Goal: Find specific page/section: Find specific page/section

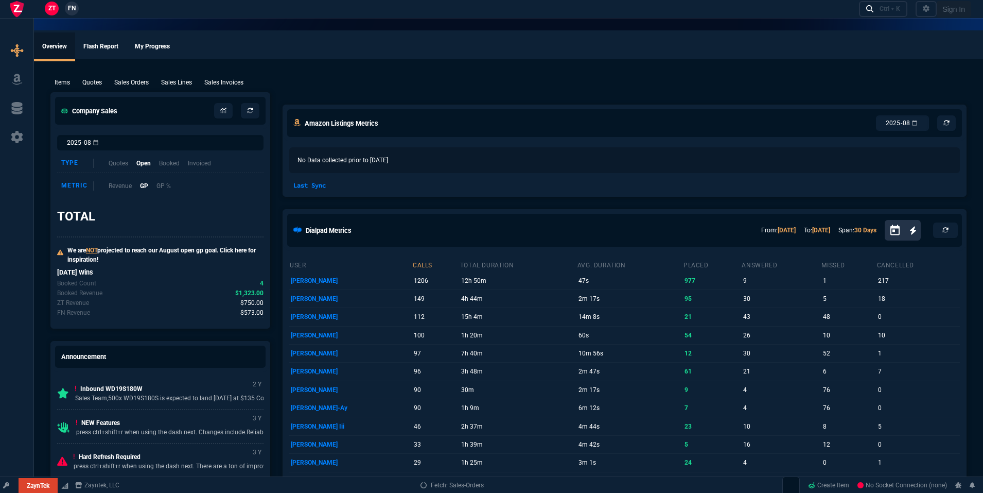
select select "19: totals"
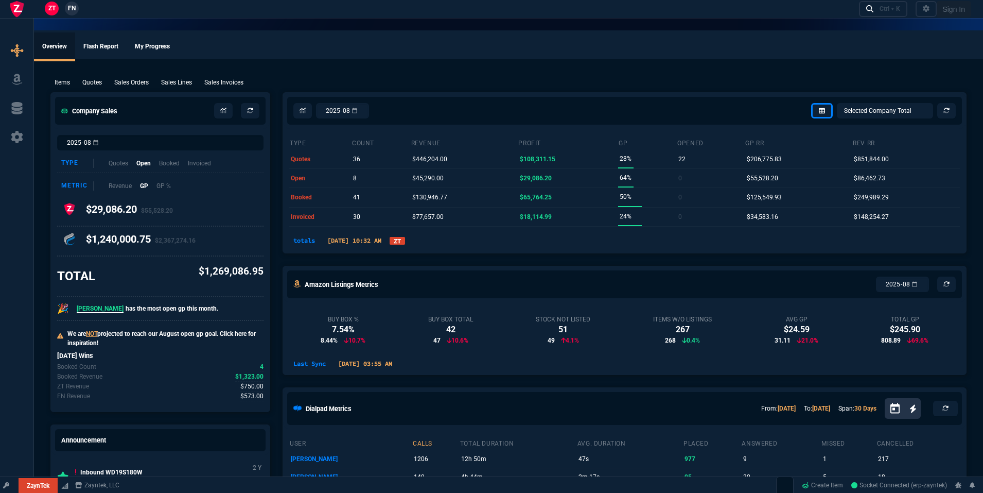
select select
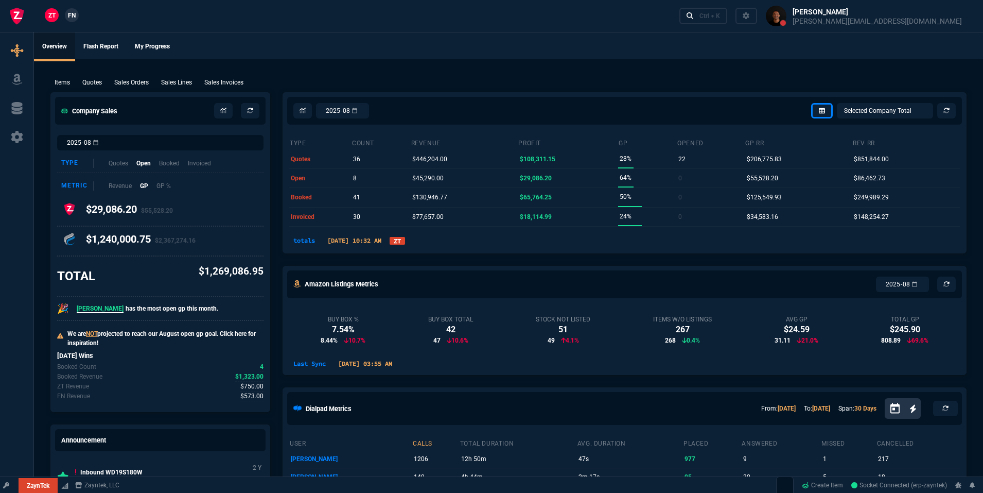
click at [405, 242] on link "ZT" at bounding box center [397, 241] width 15 height 8
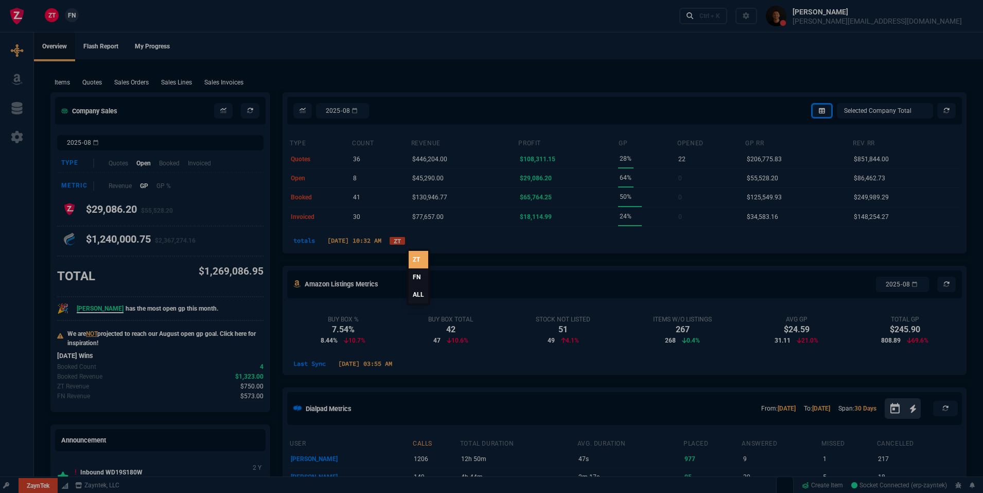
click at [419, 297] on link "ALL" at bounding box center [419, 294] width 20 height 17
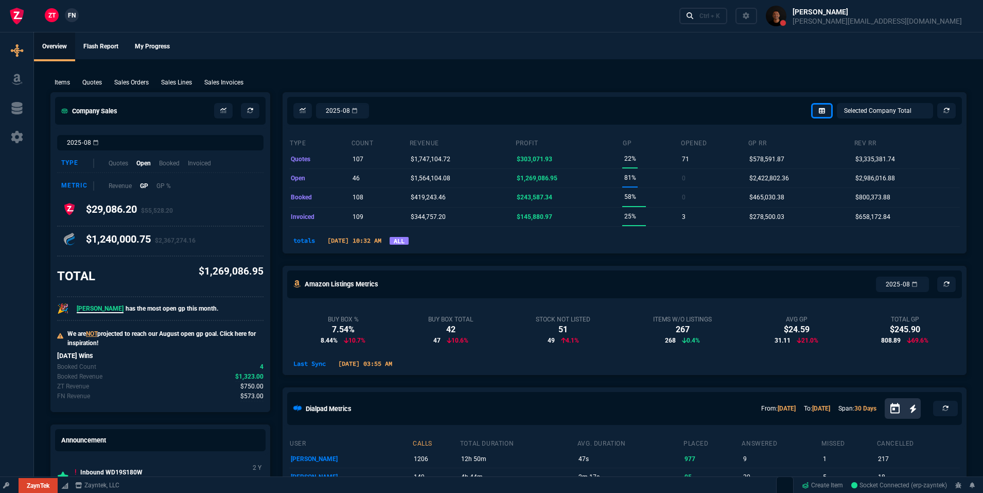
click at [409, 238] on link "ALL" at bounding box center [399, 241] width 19 height 8
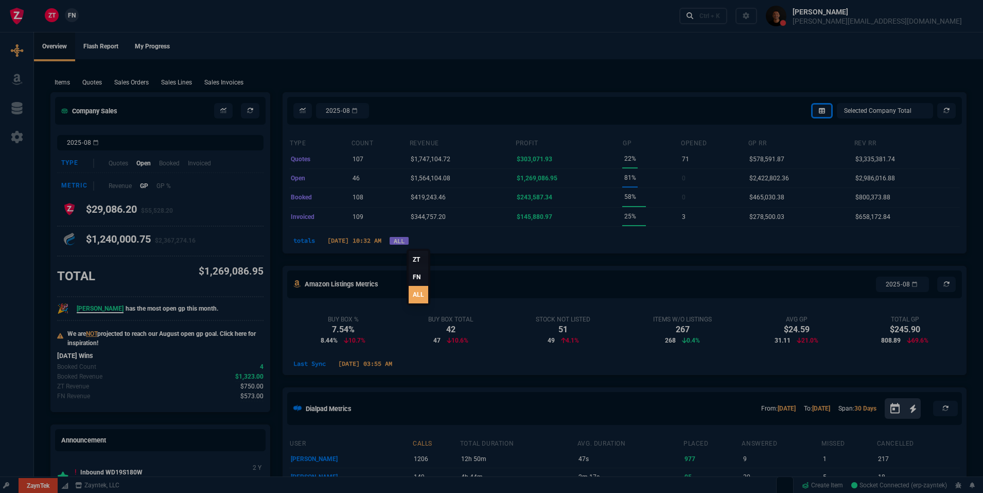
click at [421, 262] on link "ZT" at bounding box center [419, 259] width 20 height 17
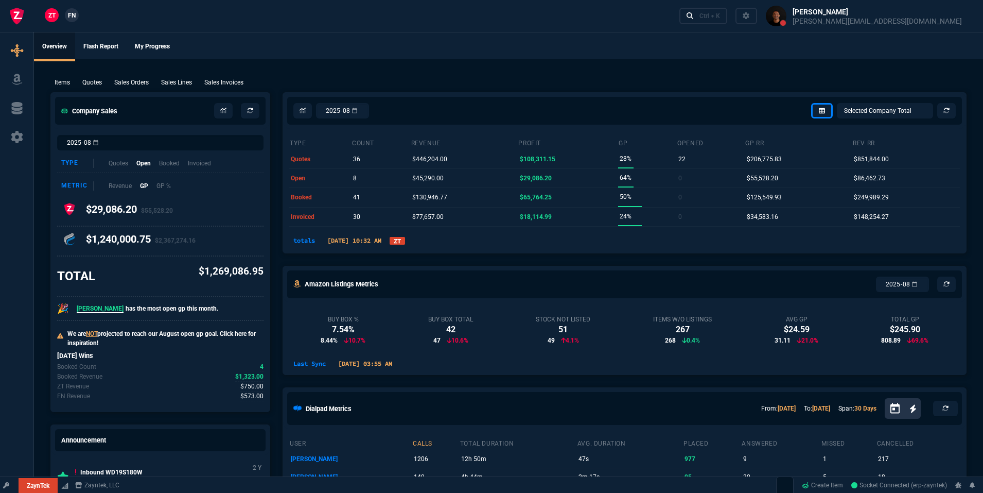
click at [405, 240] on link "ZT" at bounding box center [397, 241] width 15 height 8
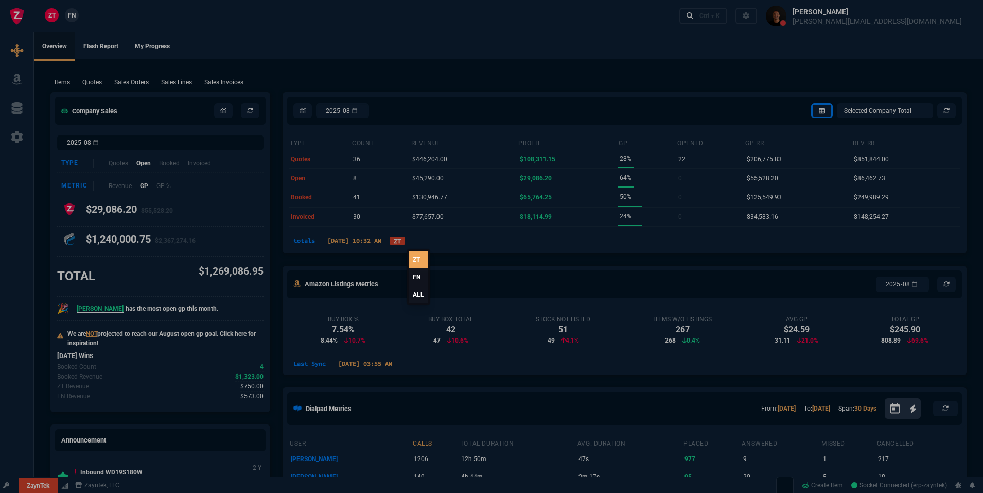
click at [412, 291] on link "ALL" at bounding box center [419, 294] width 20 height 17
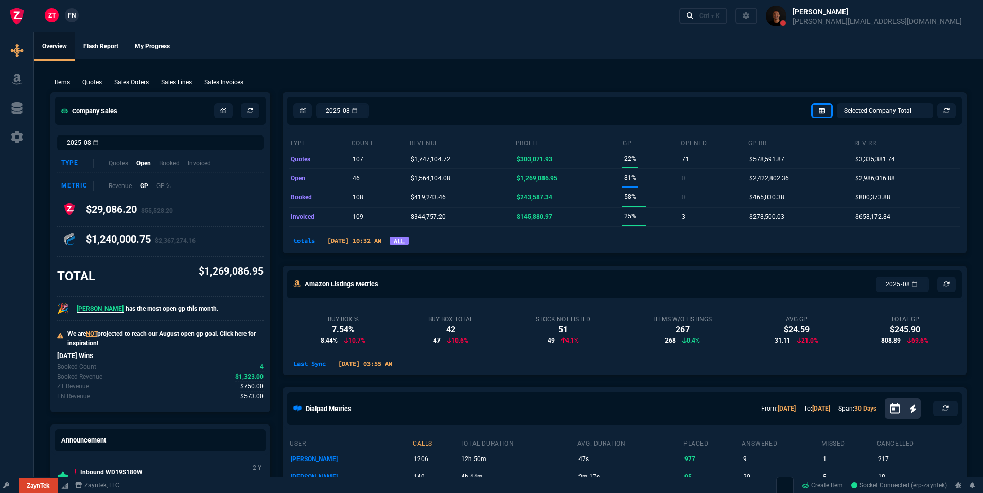
click at [498, 95] on div "2025-08 [PERSON_NAME] Over [PERSON_NAME] [PERSON_NAME] [PERSON_NAME] Wafek [PER…" at bounding box center [624, 111] width 683 height 36
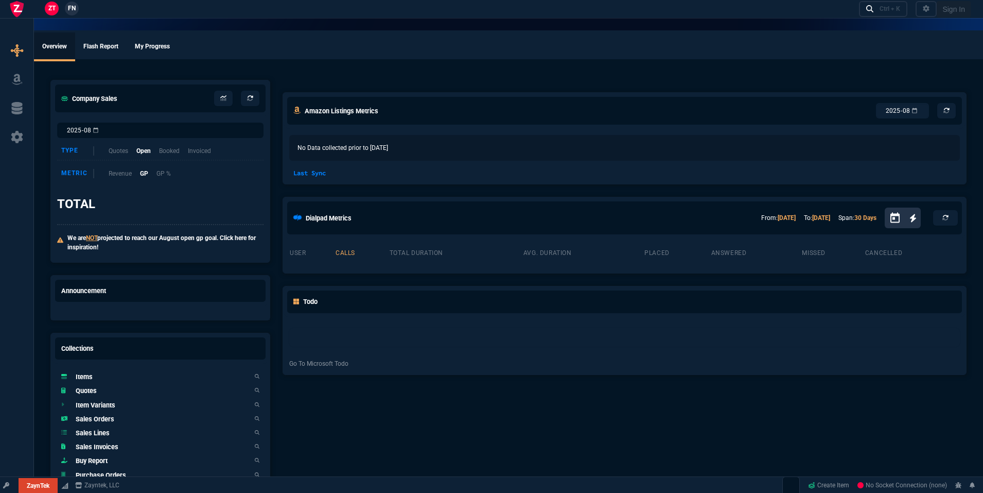
select select "19: totals"
select select
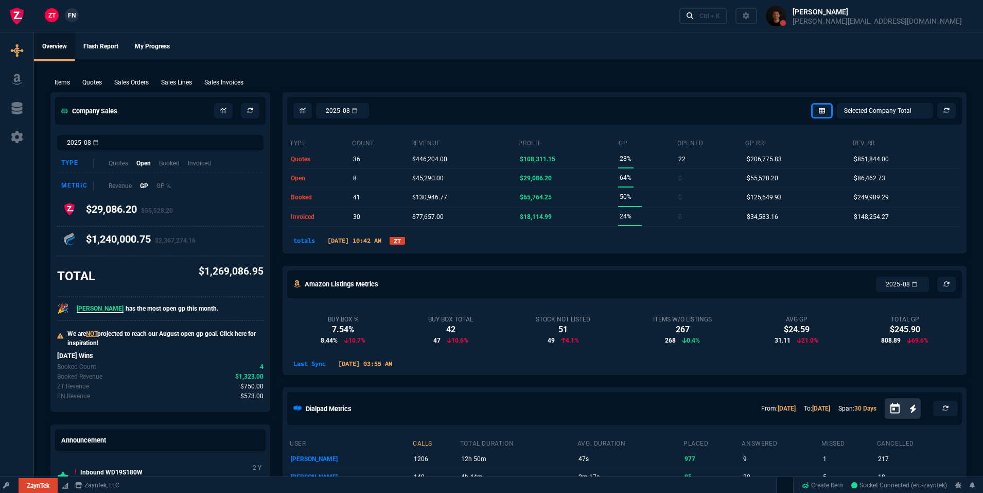
click at [405, 241] on link "ZT" at bounding box center [397, 241] width 15 height 8
click at [405, 240] on link "ZT" at bounding box center [397, 241] width 15 height 8
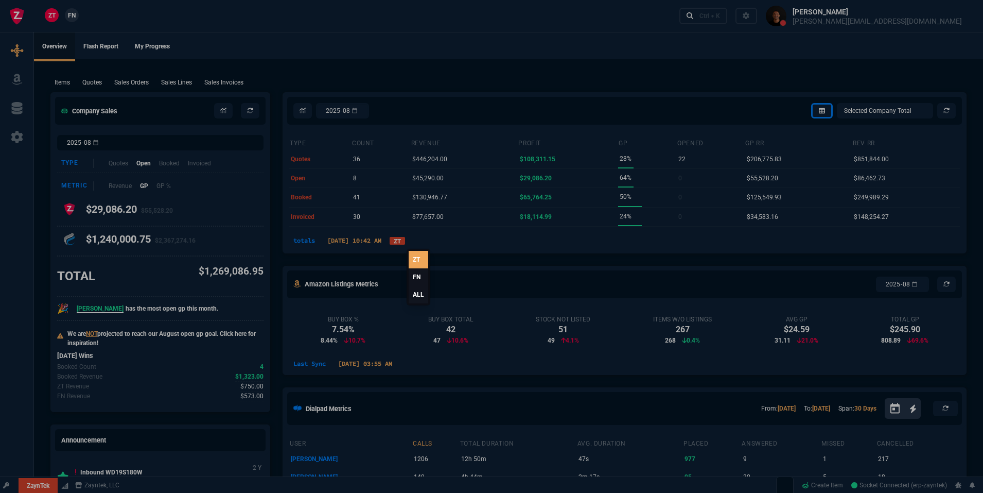
click at [424, 293] on link "ALL" at bounding box center [419, 294] width 20 height 17
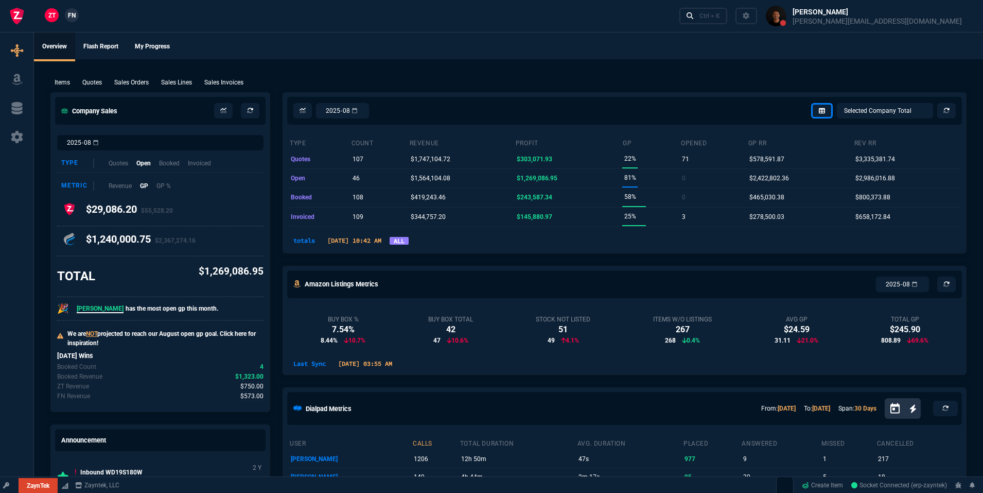
click at [409, 239] on link "ALL" at bounding box center [399, 241] width 19 height 8
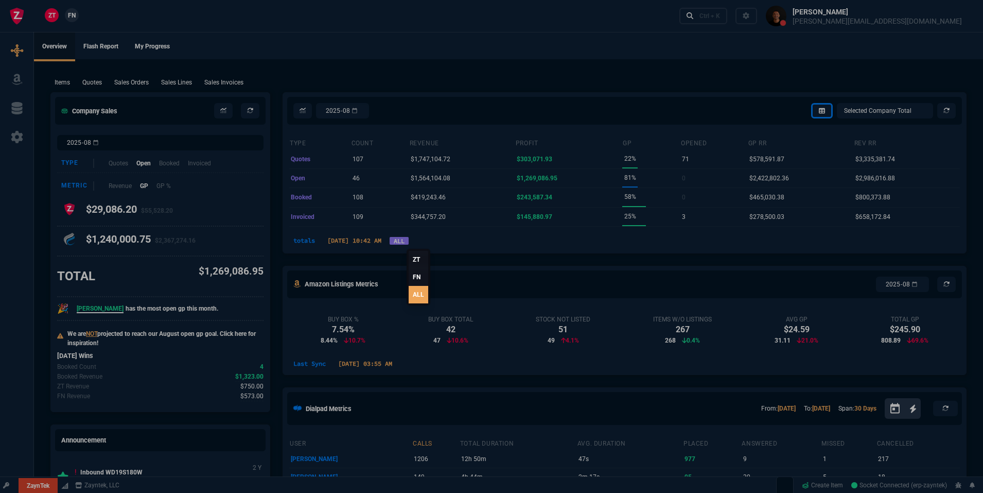
click at [418, 279] on link "FN" at bounding box center [419, 276] width 20 height 17
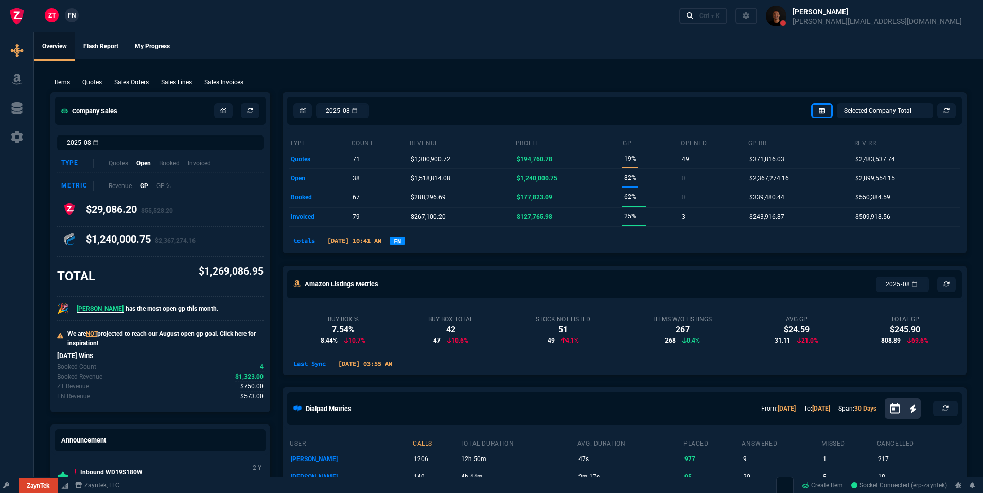
click at [405, 240] on link "FN" at bounding box center [397, 241] width 15 height 8
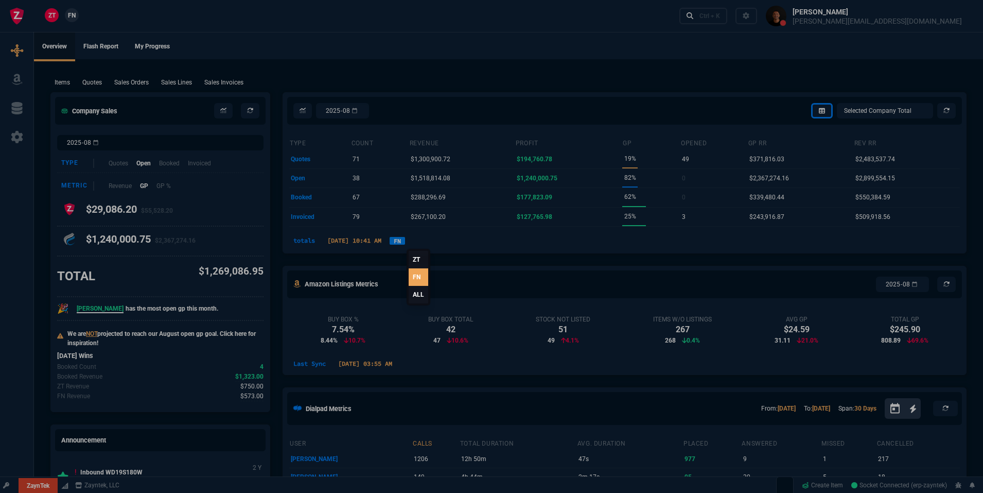
click at [417, 296] on link "ALL" at bounding box center [419, 294] width 20 height 17
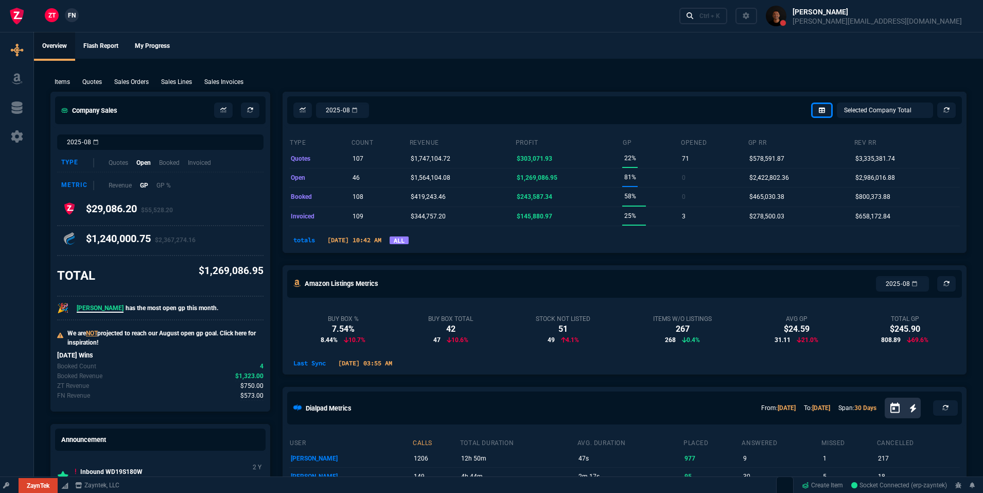
click at [409, 243] on link "ALL" at bounding box center [399, 240] width 19 height 8
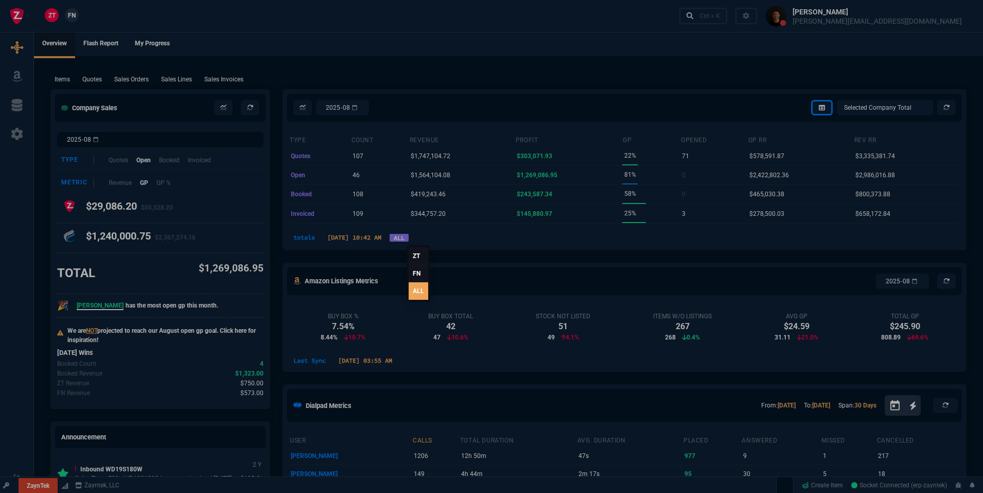
click at [425, 243] on div "ZT FN ALL" at bounding box center [419, 271] width 24 height 61
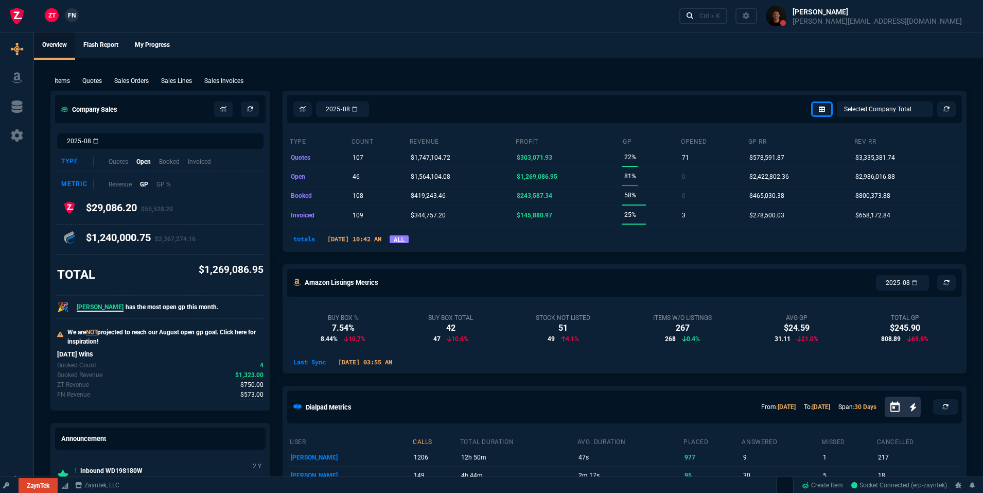
click at [409, 240] on nx-fornida-dropdown "ALL" at bounding box center [399, 239] width 19 height 12
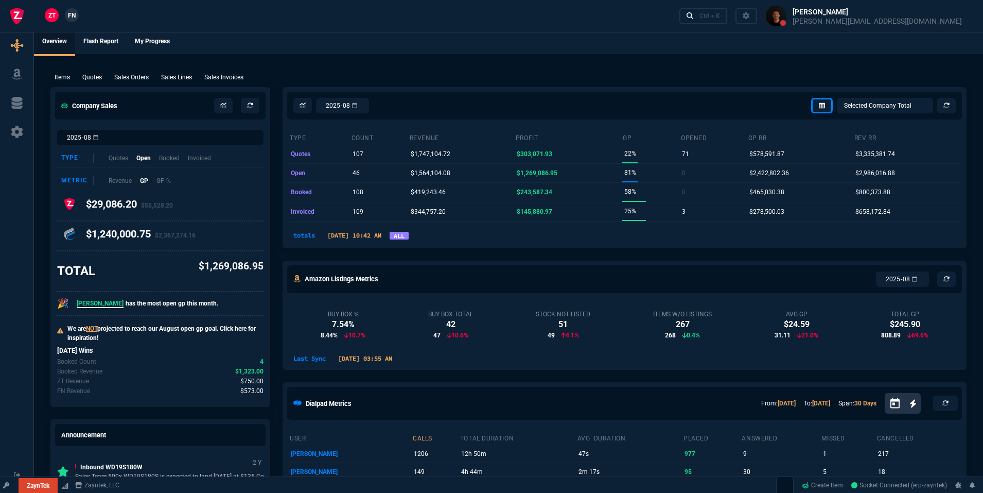
scroll to position [4, 0]
click at [409, 236] on link "ALL" at bounding box center [399, 237] width 19 height 8
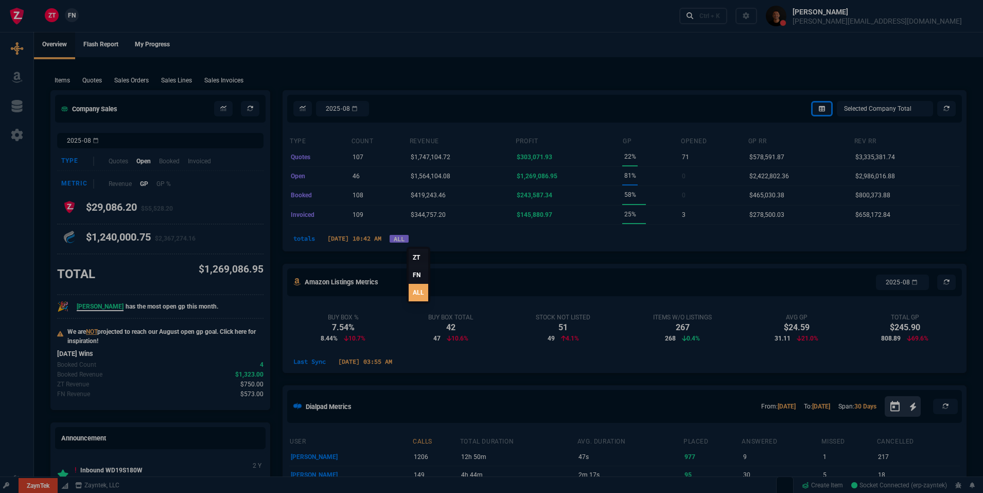
click at [414, 270] on link "FN" at bounding box center [419, 274] width 20 height 17
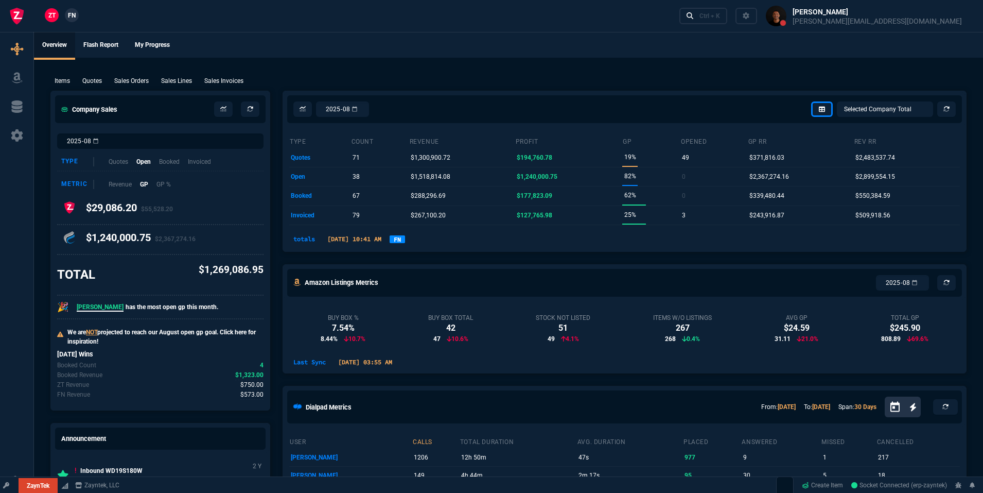
scroll to position [0, 0]
